Goal: Task Accomplishment & Management: Manage account settings

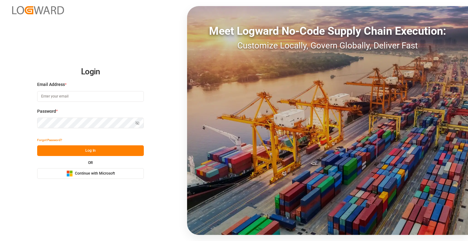
click at [110, 173] on span "Continue with Microsoft" at bounding box center [95, 173] width 40 height 5
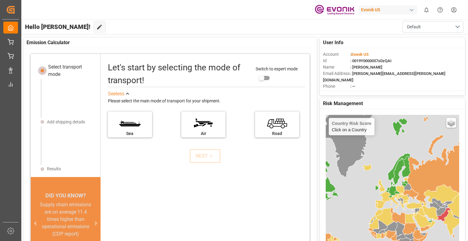
click at [142, 23] on div "Hello Ricardo! Edit Cockpit Default" at bounding box center [243, 26] width 447 height 15
click at [181, 12] on div "Evonik US 0 Notifications Only show unread All Mark all categories read No noti…" at bounding box center [242, 9] width 451 height 19
click at [143, 12] on div "Evonik US 0 Notifications Only show unread All Mark all categories read No noti…" at bounding box center [242, 9] width 451 height 19
click at [135, 16] on div "Evonik US 0 Notifications Only show unread All Mark all categories read No noti…" at bounding box center [242, 9] width 451 height 19
click at [90, 10] on div "Evonik US 0 Notifications Only show unread All Mark all categories read No noti…" at bounding box center [242, 9] width 451 height 19
